Goal: Register for event/course

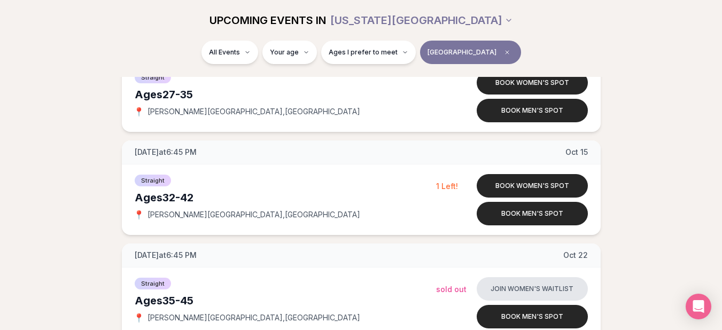
click at [480, 50] on span "[GEOGRAPHIC_DATA]" at bounding box center [462, 52] width 69 height 9
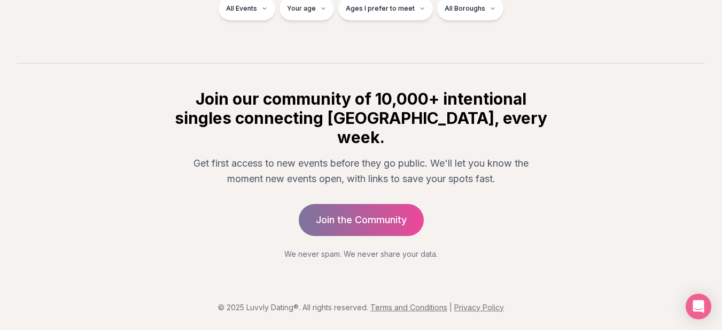
scroll to position [202, 0]
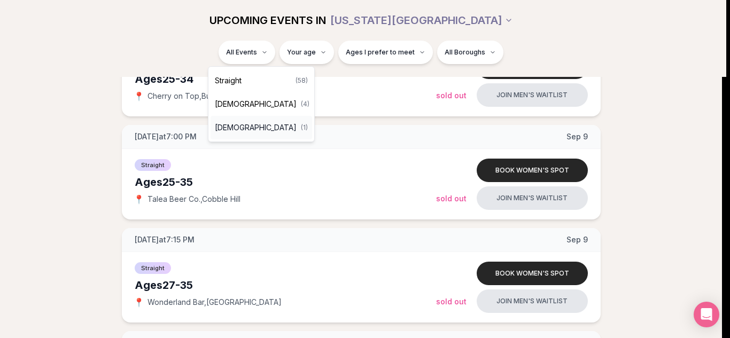
click at [252, 132] on span "Queer Men" at bounding box center [256, 127] width 82 height 11
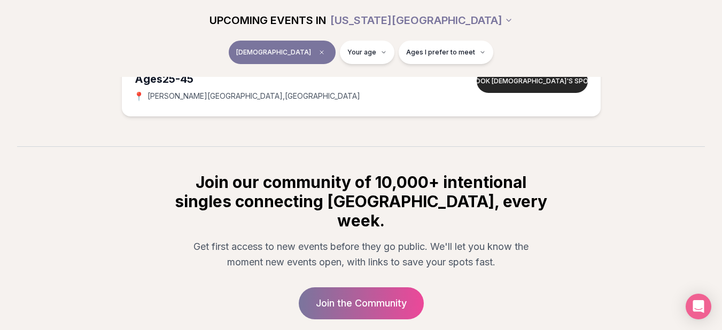
click at [192, 141] on section "UPCOMING EVENTS IN NEW YORK CITY Queer Men Your age Ages I prefer to meet Wedne…" at bounding box center [361, 39] width 722 height 214
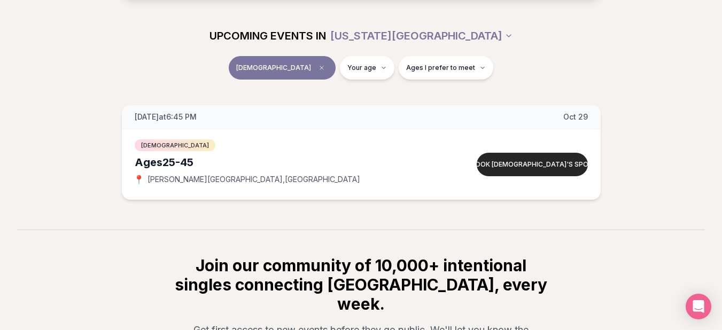
scroll to position [116, 0]
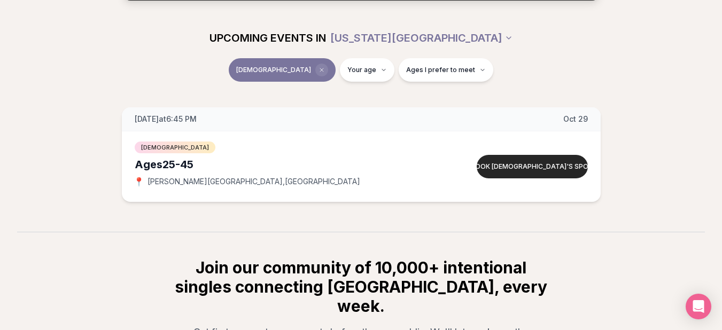
click at [315, 70] on span "Clear event type filter" at bounding box center [321, 70] width 13 height 13
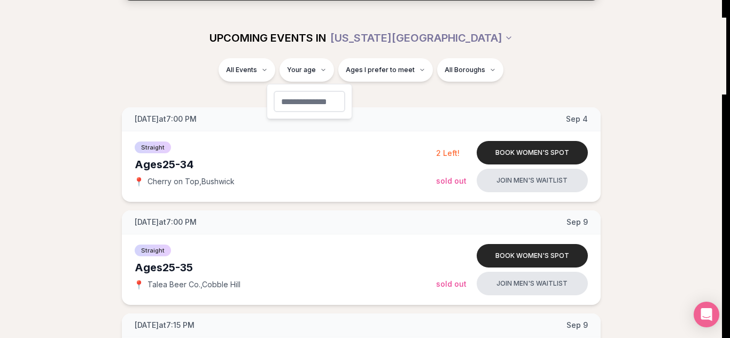
type input "**"
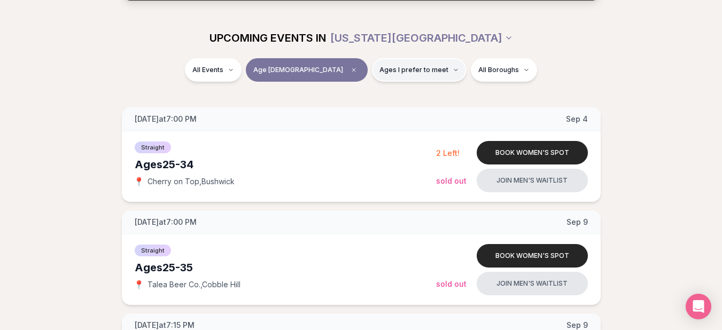
click at [393, 76] on button "Ages I prefer to meet" at bounding box center [419, 70] width 95 height 24
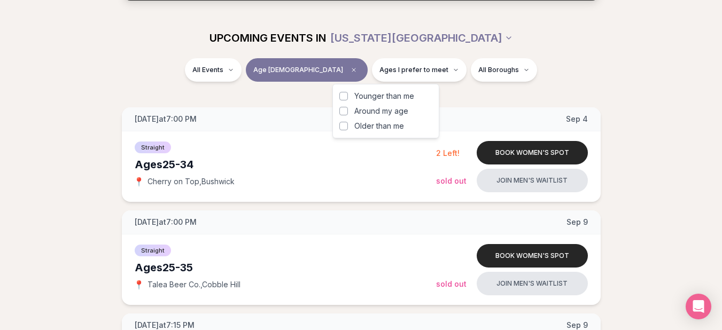
click at [359, 114] on span "Around my age" at bounding box center [381, 111] width 54 height 11
click at [348, 114] on button "Around my age" at bounding box center [343, 111] width 9 height 9
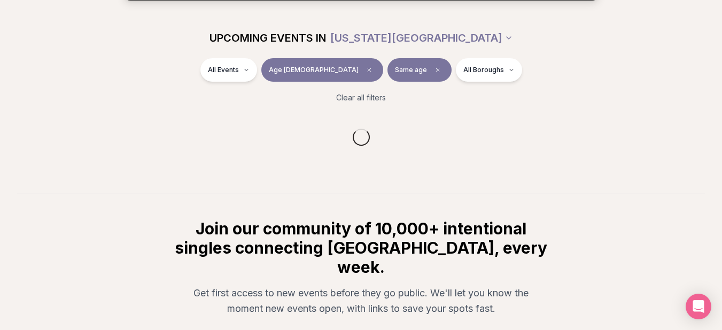
click at [461, 96] on section "UPCOMING EVENTS IN NEW YORK CITY All Events Age 35 Same age All Boroughs Clear …" at bounding box center [361, 105] width 722 height 175
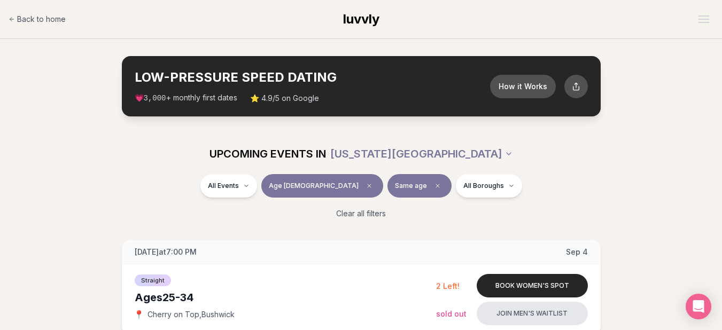
scroll to position [891, 0]
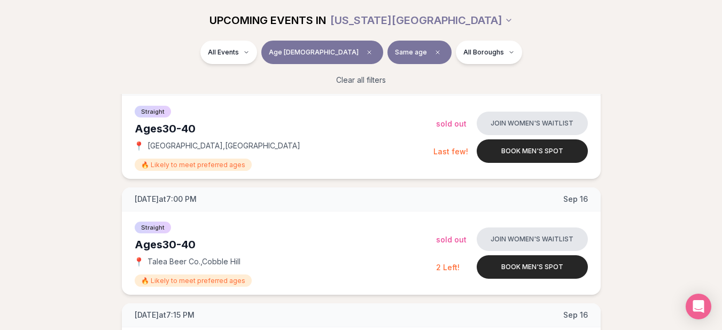
click at [573, 44] on div "All Events Age 35 Same age All Boroughs" at bounding box center [361, 55] width 599 height 28
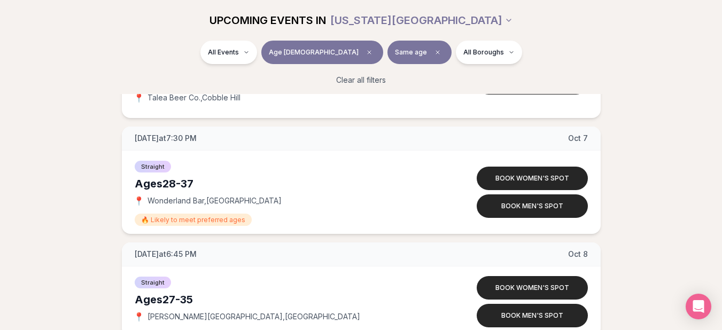
scroll to position [3521, 0]
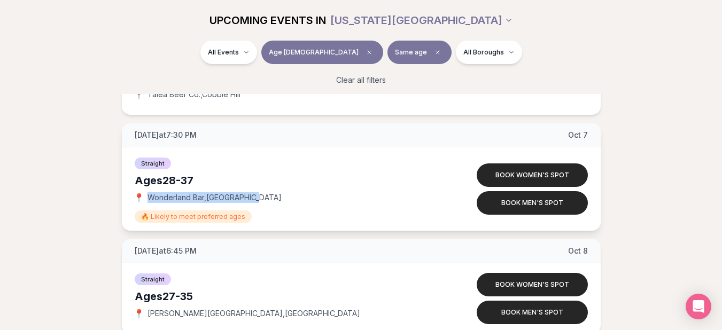
drag, startPoint x: 147, startPoint y: 198, endPoint x: 249, endPoint y: 199, distance: 101.6
click at [249, 199] on span "Wonderland Bar , East Village" at bounding box center [215, 197] width 134 height 11
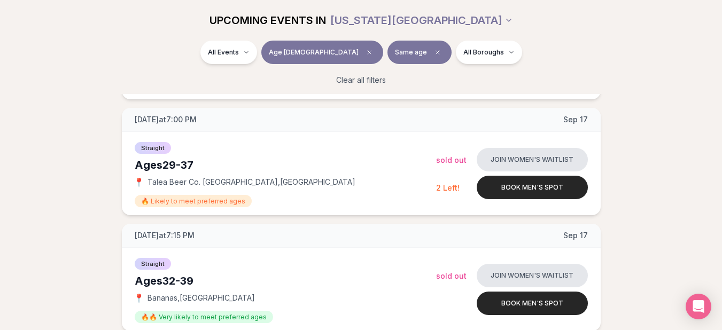
scroll to position [6064, 0]
